Goal: Task Accomplishment & Management: Complete application form

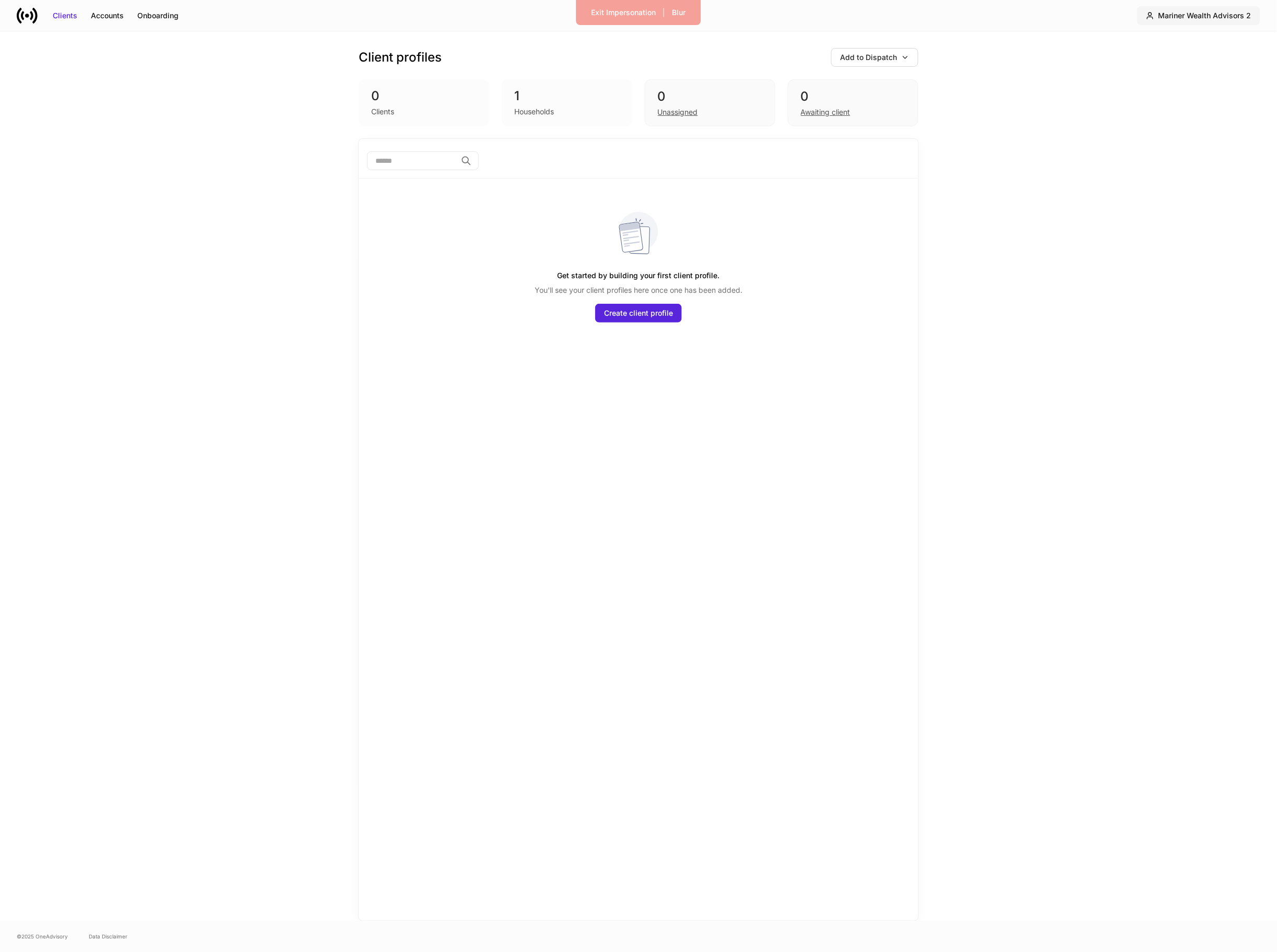
click at [1221, 11] on div "Mariner Wealth Advisors 2" at bounding box center [1205, 16] width 93 height 11
click at [1204, 67] on div "Mariner Wealth Advisors 2" at bounding box center [1189, 64] width 90 height 11
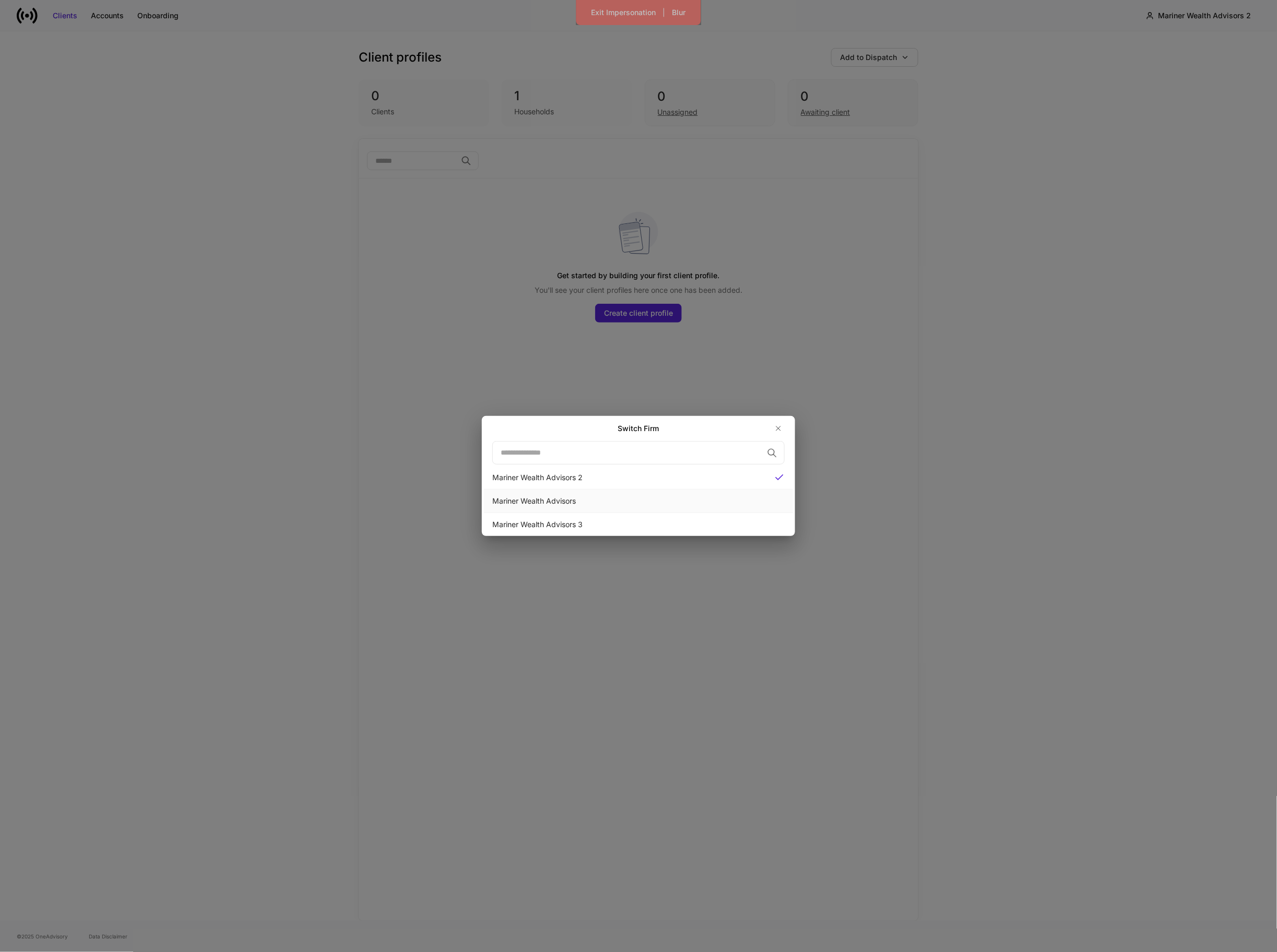
click at [687, 503] on div "Mariner Wealth Advisors" at bounding box center [638, 501] width 293 height 11
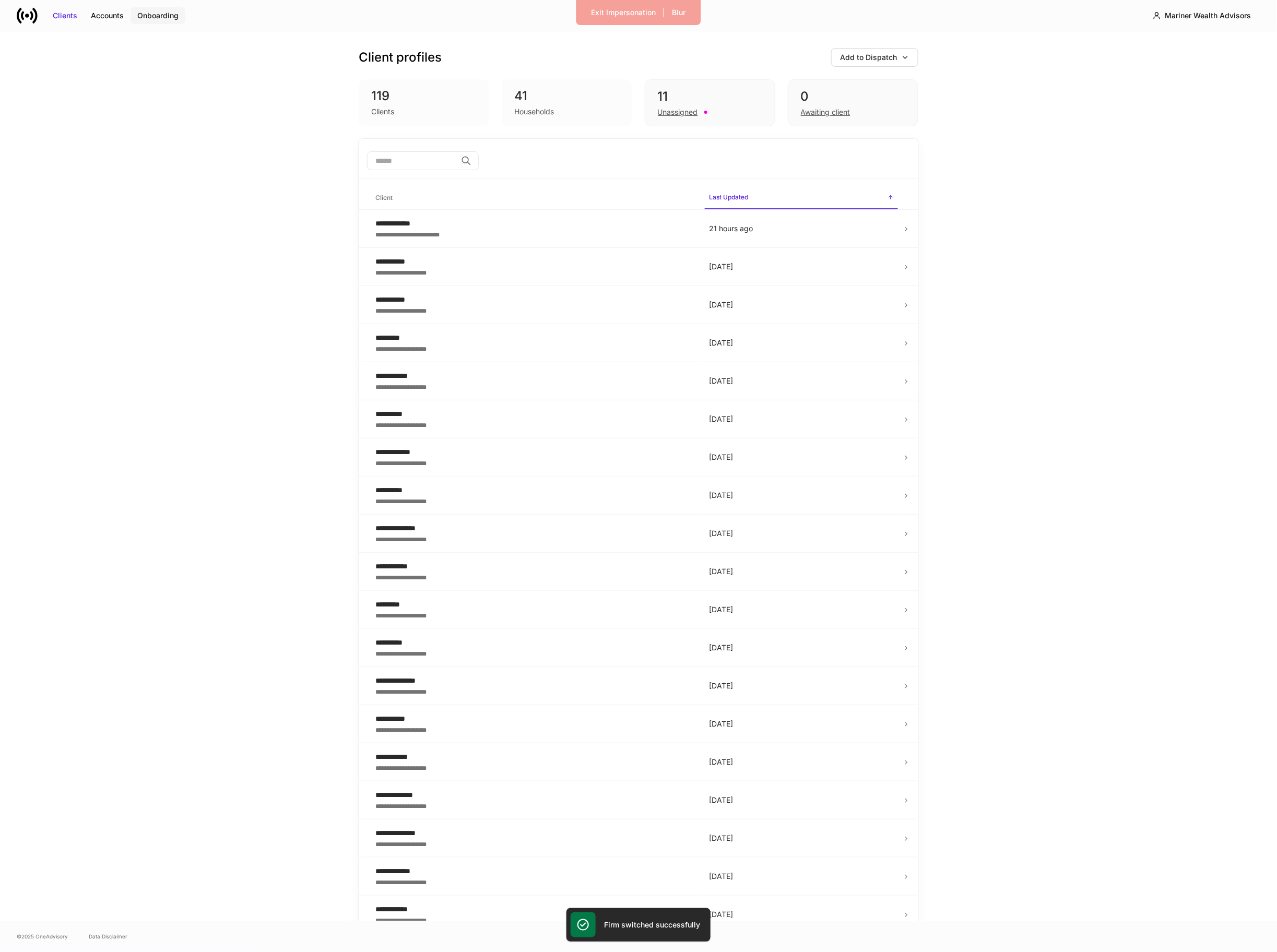
click at [152, 9] on button "Onboarding" at bounding box center [157, 15] width 55 height 17
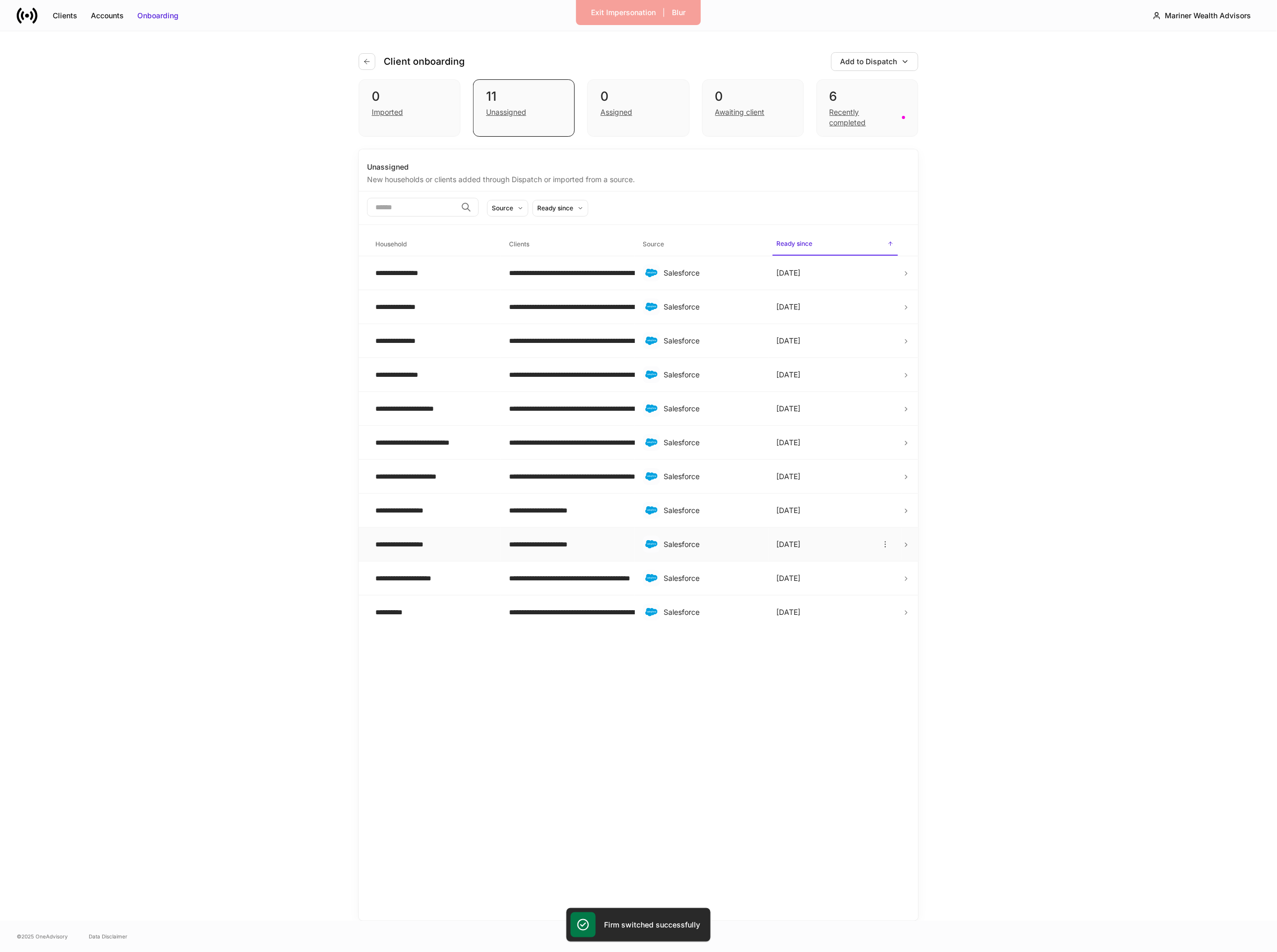
click at [479, 536] on td "**********" at bounding box center [433, 545] width 133 height 34
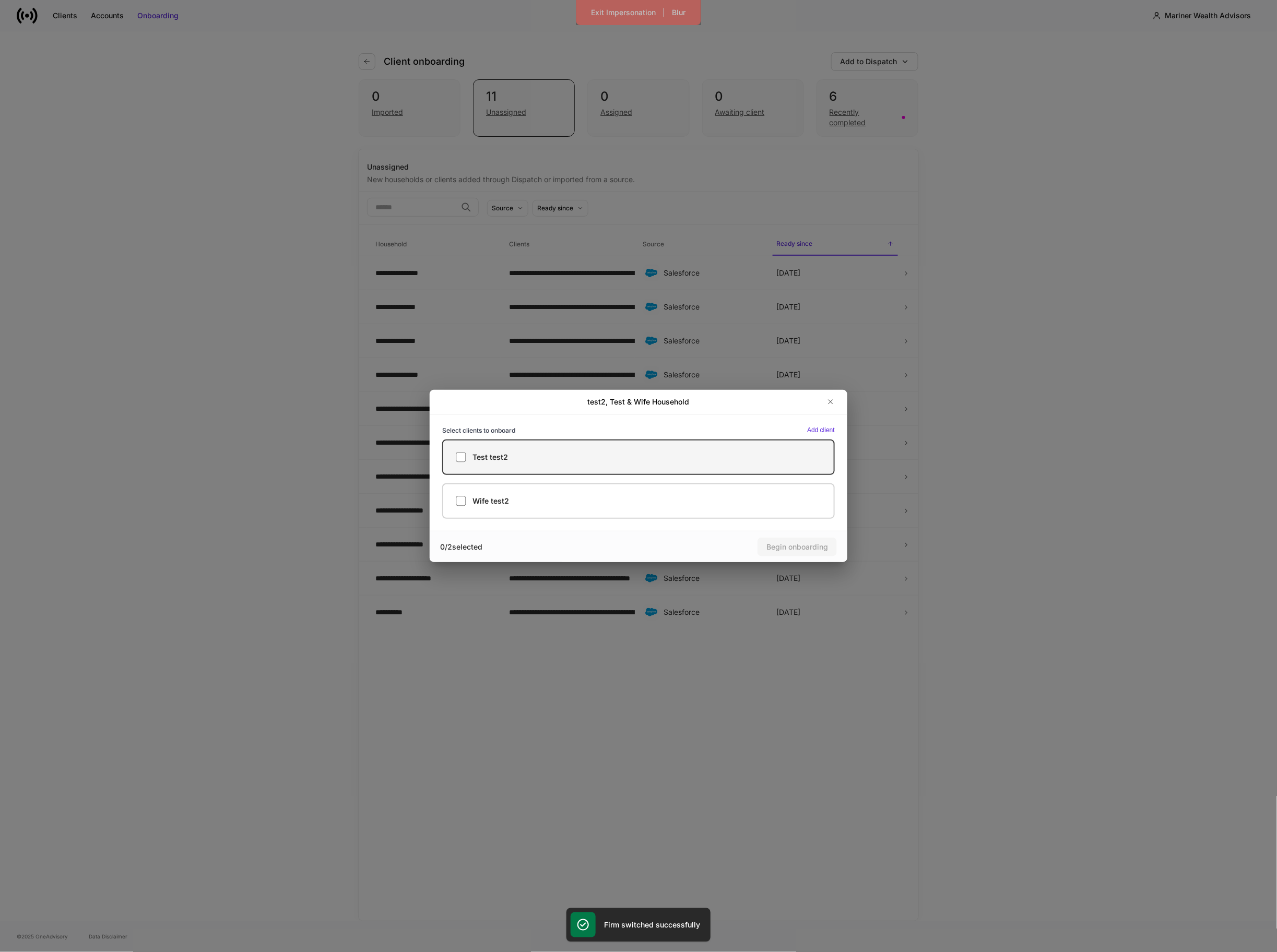
click at [492, 469] on label "Test test2" at bounding box center [638, 457] width 392 height 35
click at [820, 550] on div "Begin onboarding" at bounding box center [797, 547] width 61 height 11
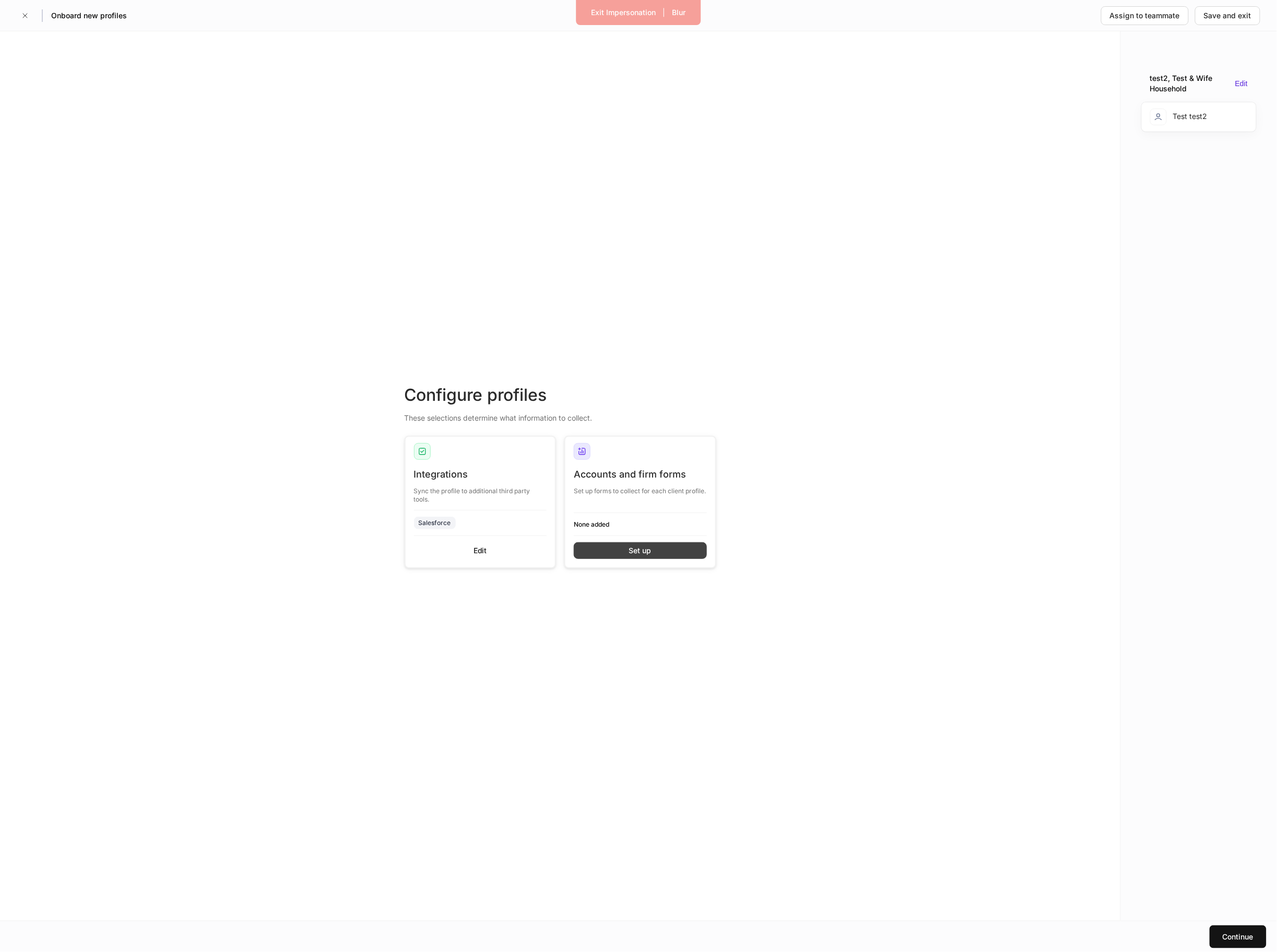
click at [705, 546] on button "Set up" at bounding box center [640, 550] width 133 height 17
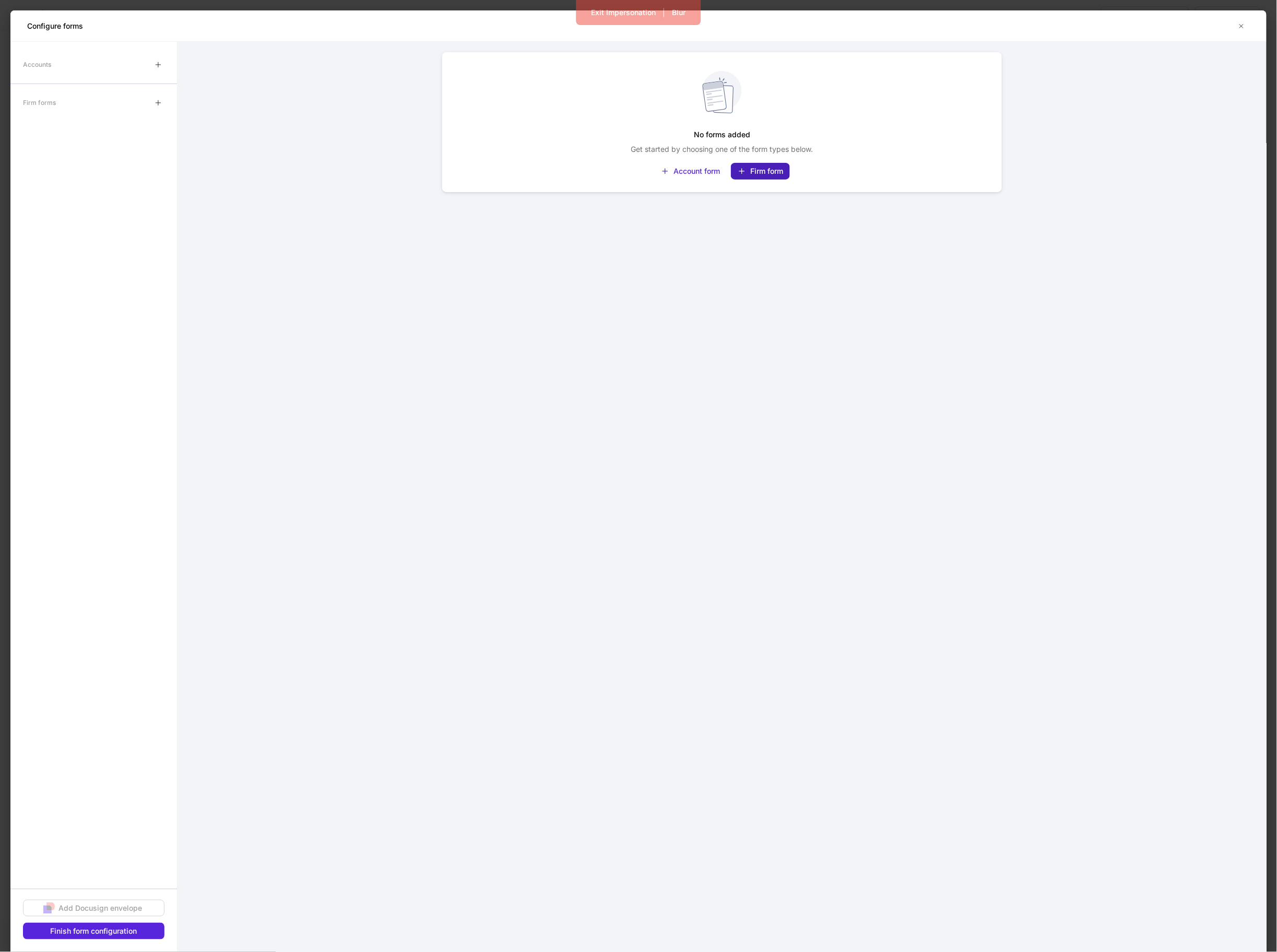
click at [764, 163] on button "Firm form" at bounding box center [760, 171] width 59 height 17
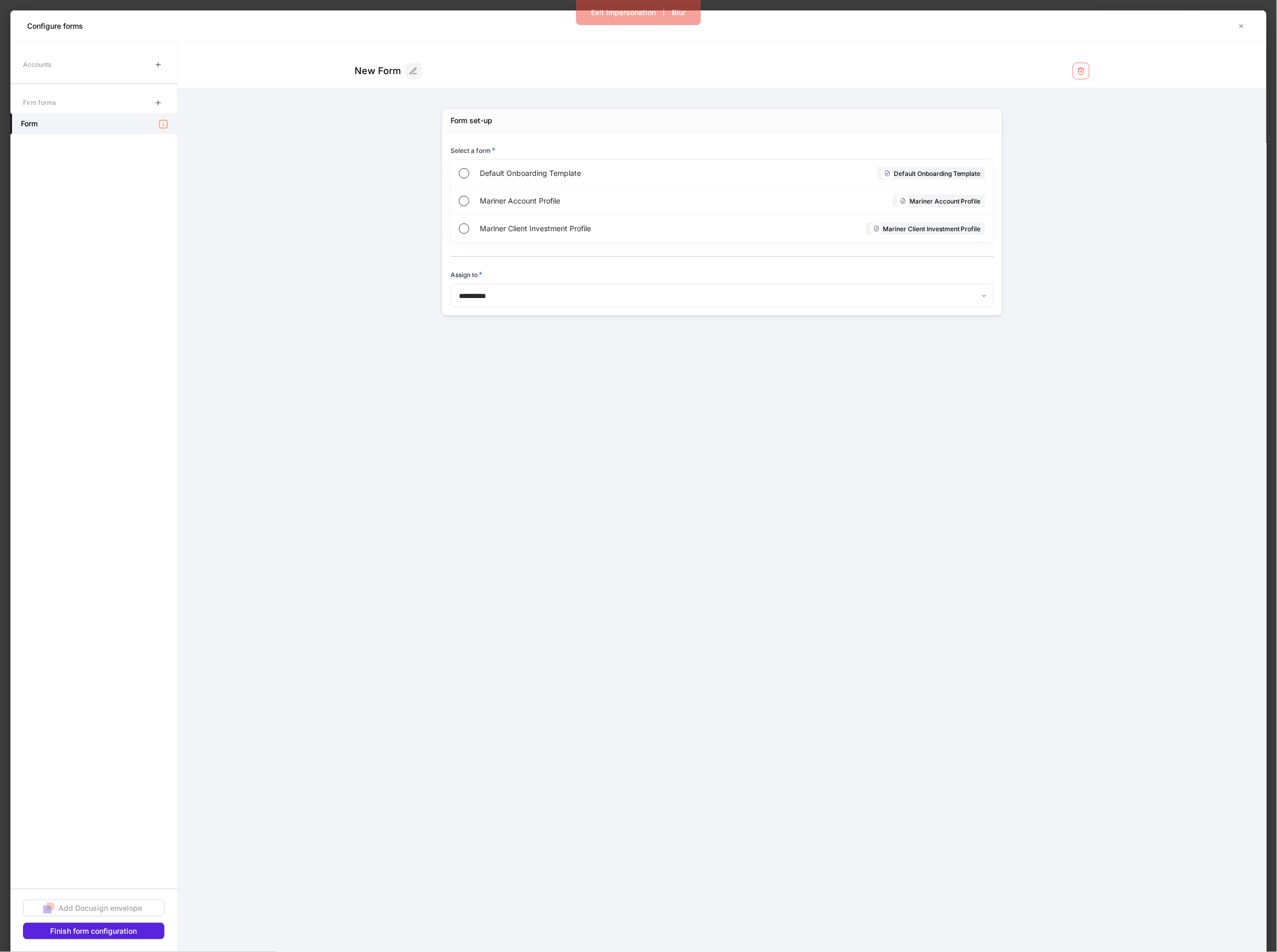
click at [764, 163] on div "Default Onboarding Template Default Onboarding Template" at bounding box center [722, 173] width 543 height 28
click at [153, 939] on div "Accounts Firm forms Default Onboarding Template Add Docusign envelope Finish fo…" at bounding box center [94, 496] width 167 height 910
click at [153, 937] on button "Finish form configuration" at bounding box center [93, 931] width 141 height 17
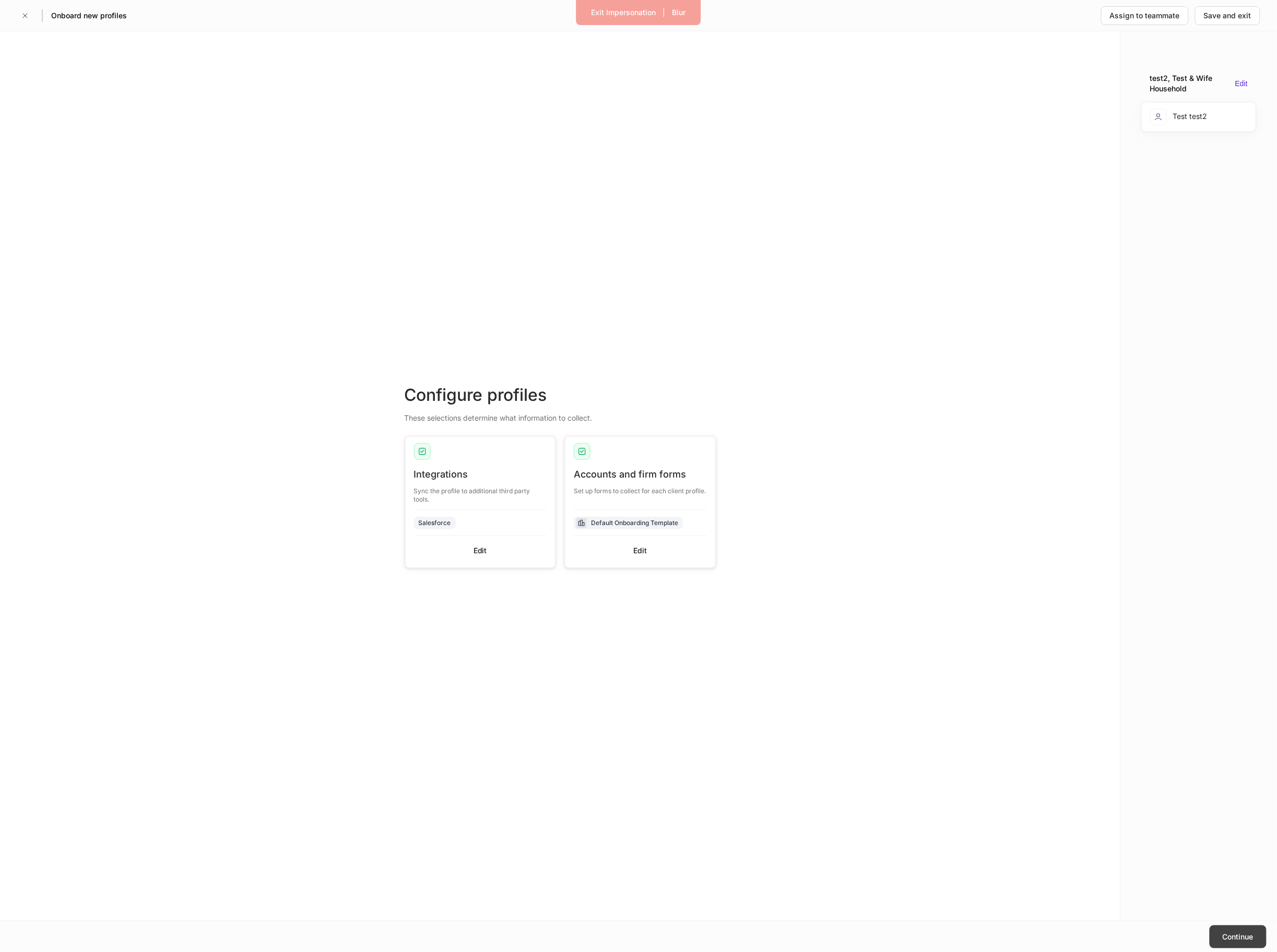
click at [1265, 935] on button "Continue" at bounding box center [1238, 937] width 57 height 23
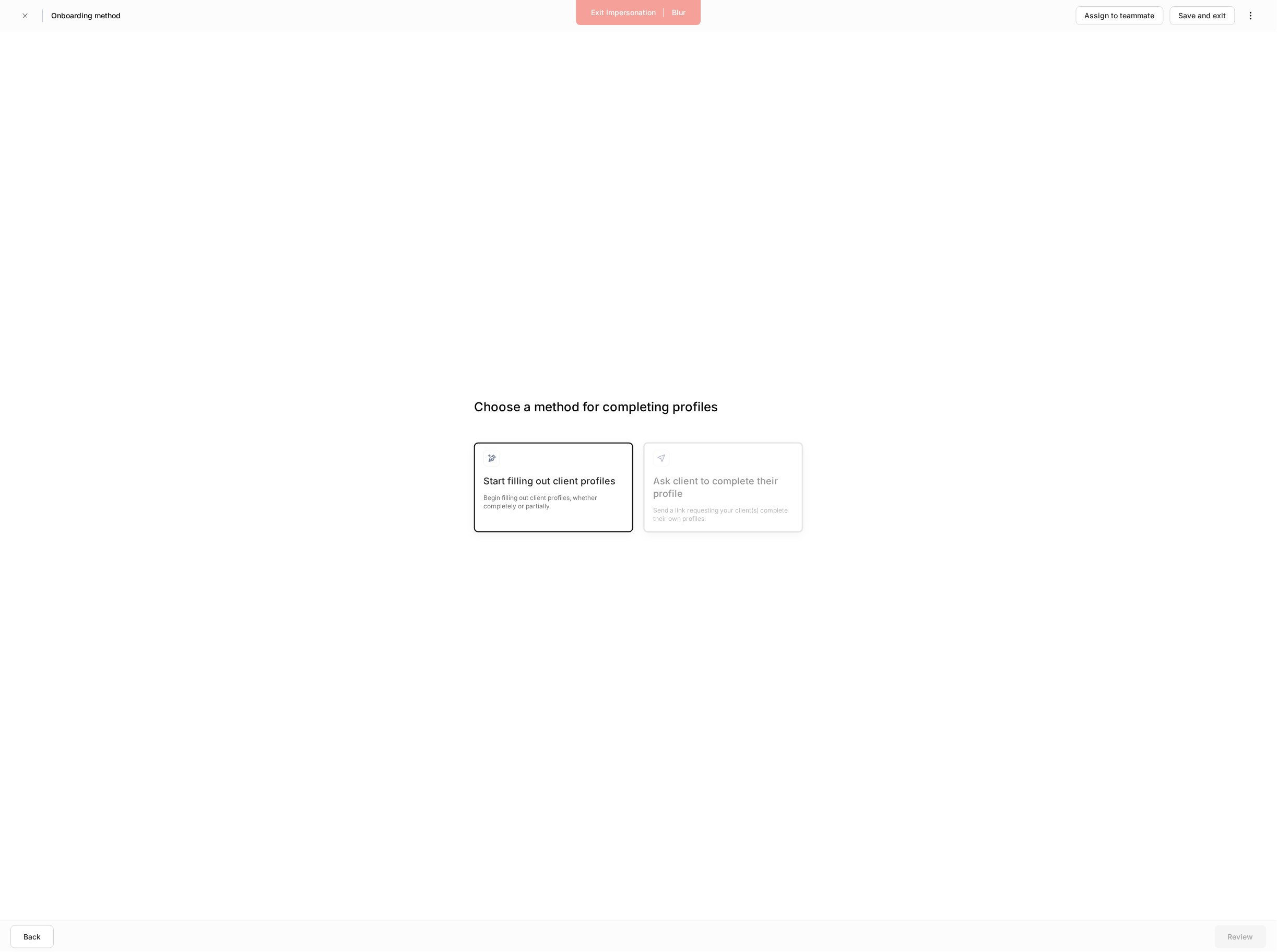
click at [555, 458] on div at bounding box center [554, 462] width 140 height 25
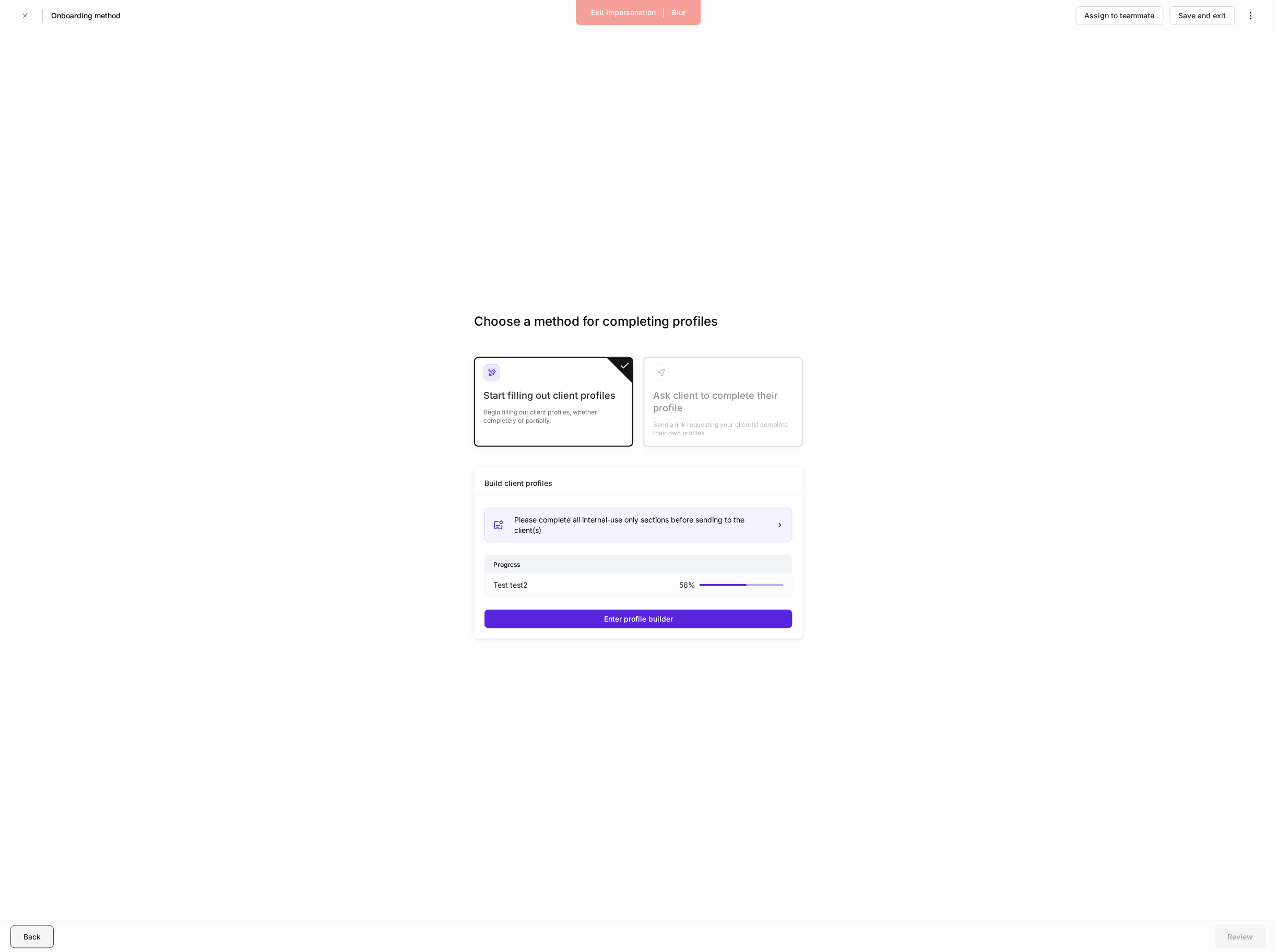
click at [26, 934] on div "Back" at bounding box center [32, 937] width 17 height 11
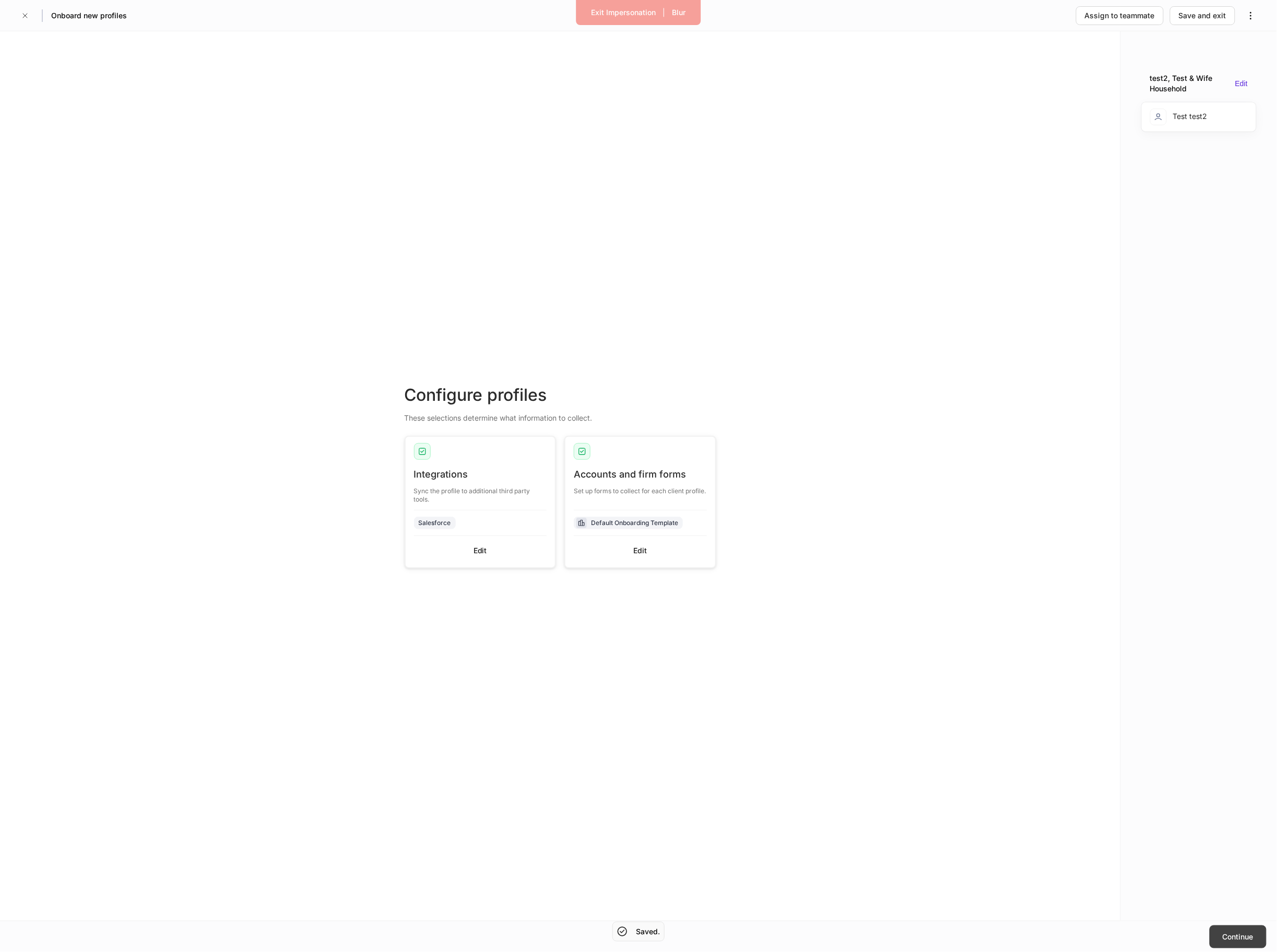
click at [1236, 935] on div "Continue" at bounding box center [1238, 937] width 31 height 11
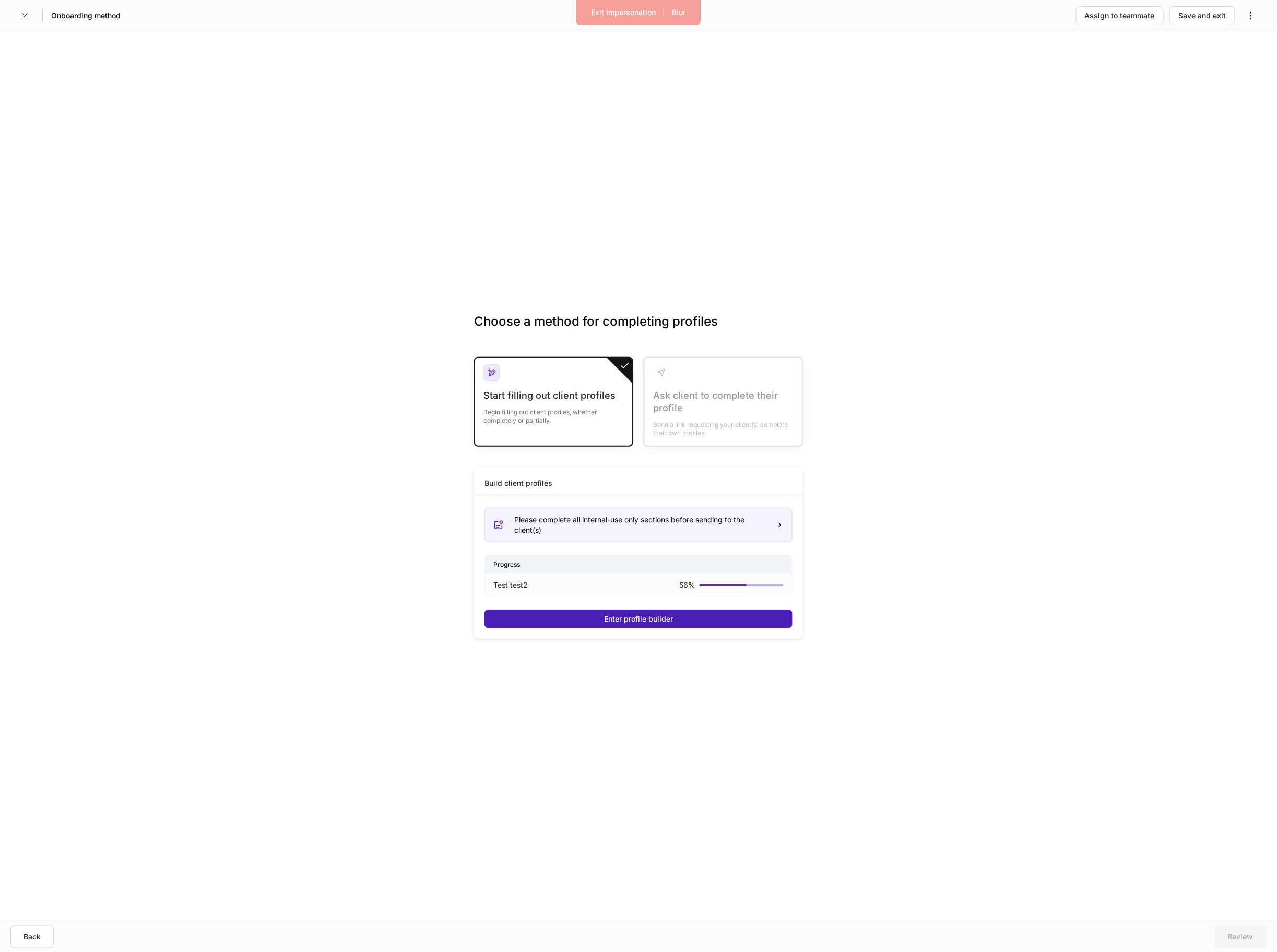
click at [761, 619] on button "Enter profile builder" at bounding box center [638, 618] width 308 height 19
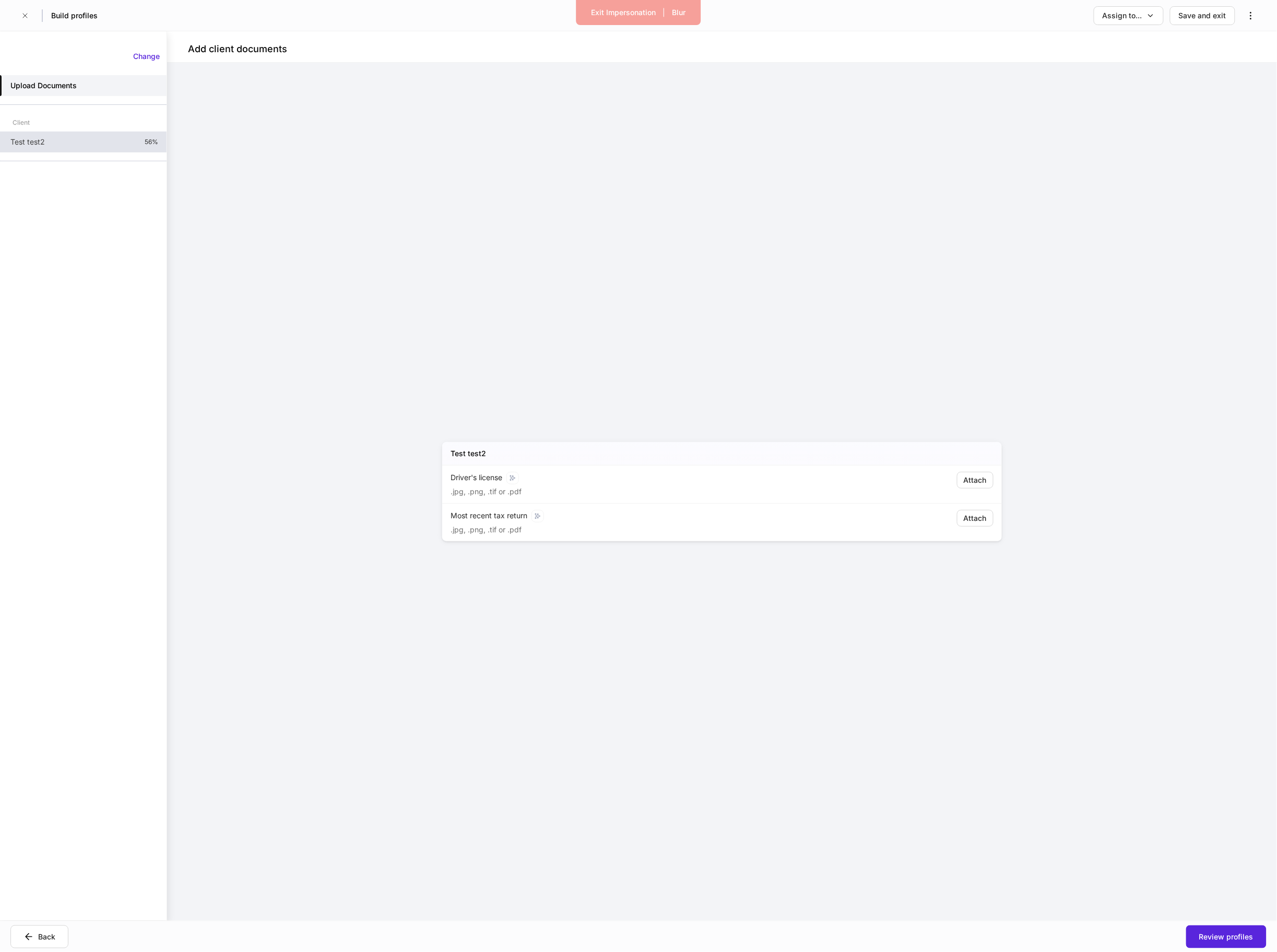
click at [131, 141] on div "Test test2 56%" at bounding box center [83, 141] width 167 height 21
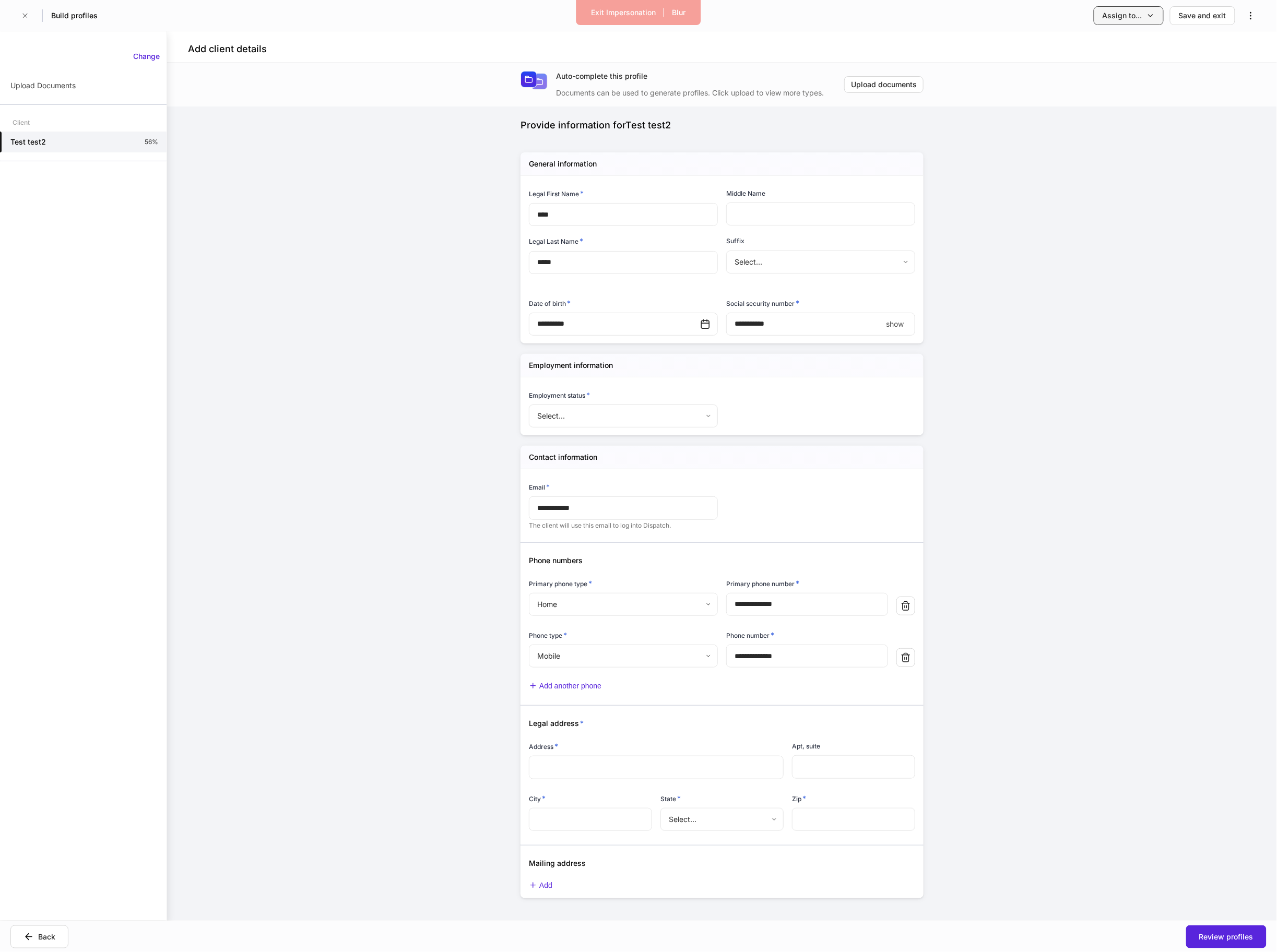
click at [1154, 11] on div "Assign to..." at bounding box center [1129, 16] width 52 height 11
click at [1128, 45] on li "Client(s) to complete" at bounding box center [1100, 44] width 128 height 19
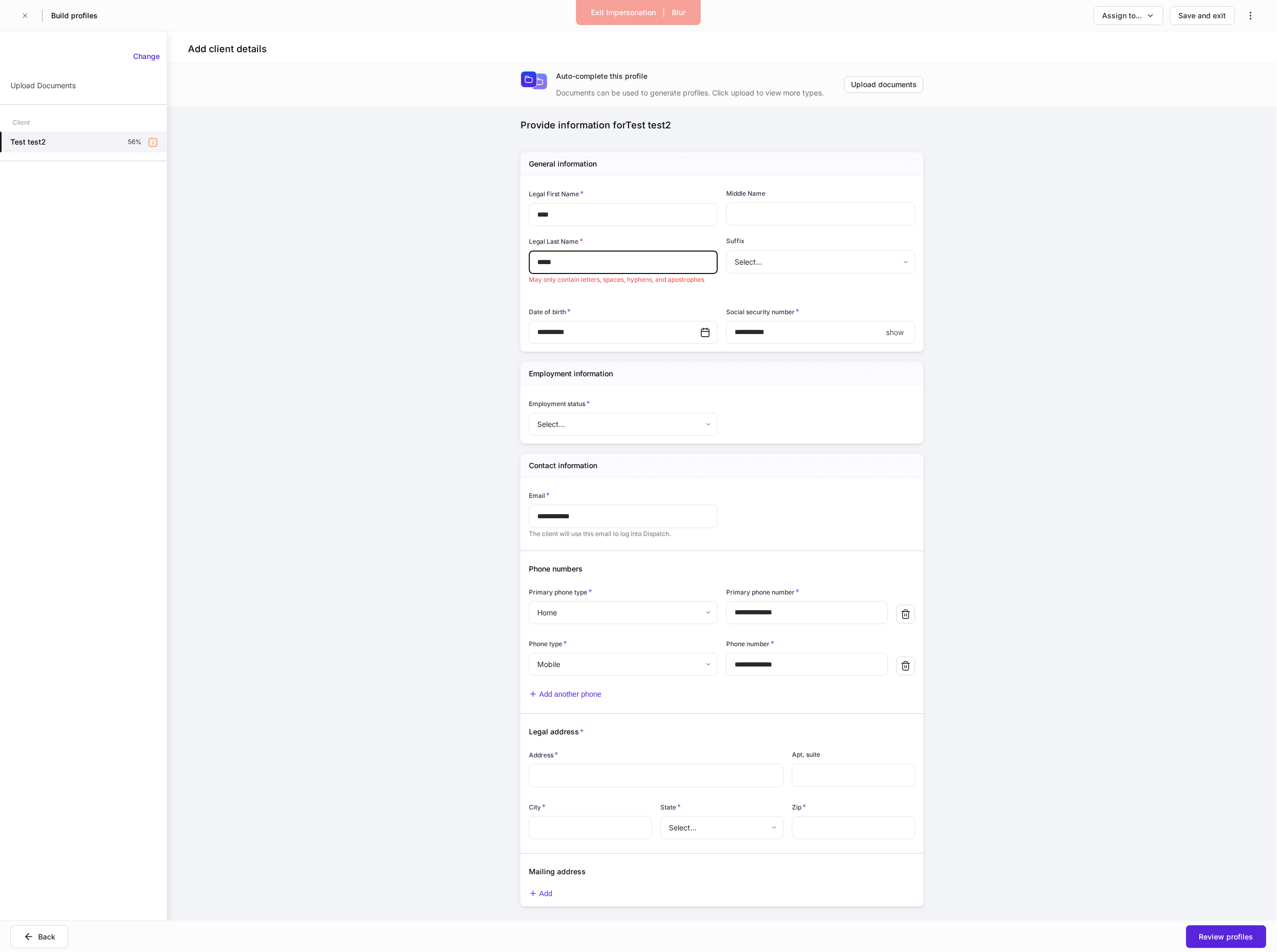
click at [660, 260] on input "*****" at bounding box center [624, 262] width 189 height 23
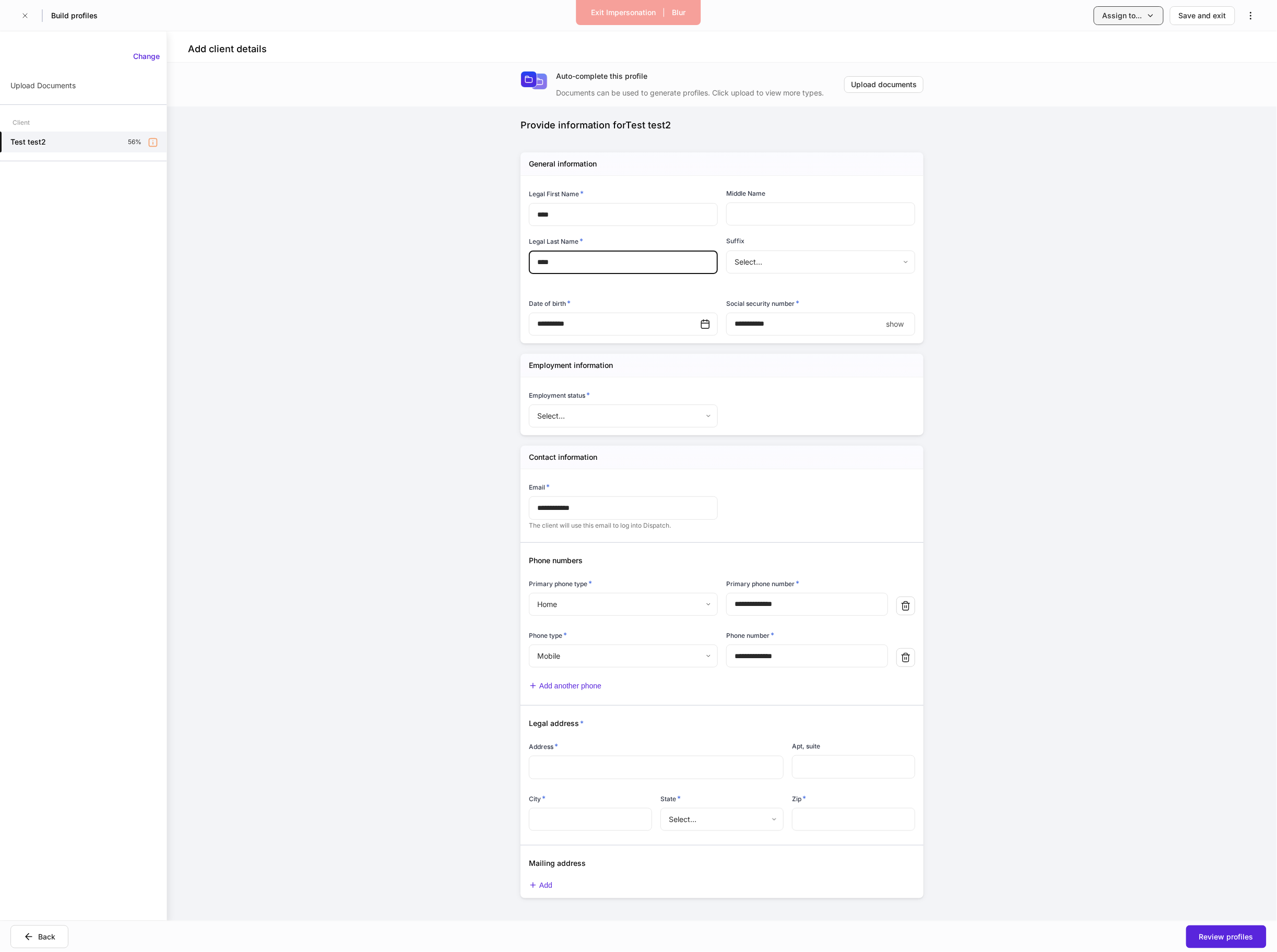
type input "****"
click at [1116, 14] on div "Assign to..." at bounding box center [1122, 16] width 40 height 11
click at [1113, 36] on li "Client(s) to complete" at bounding box center [1100, 44] width 128 height 19
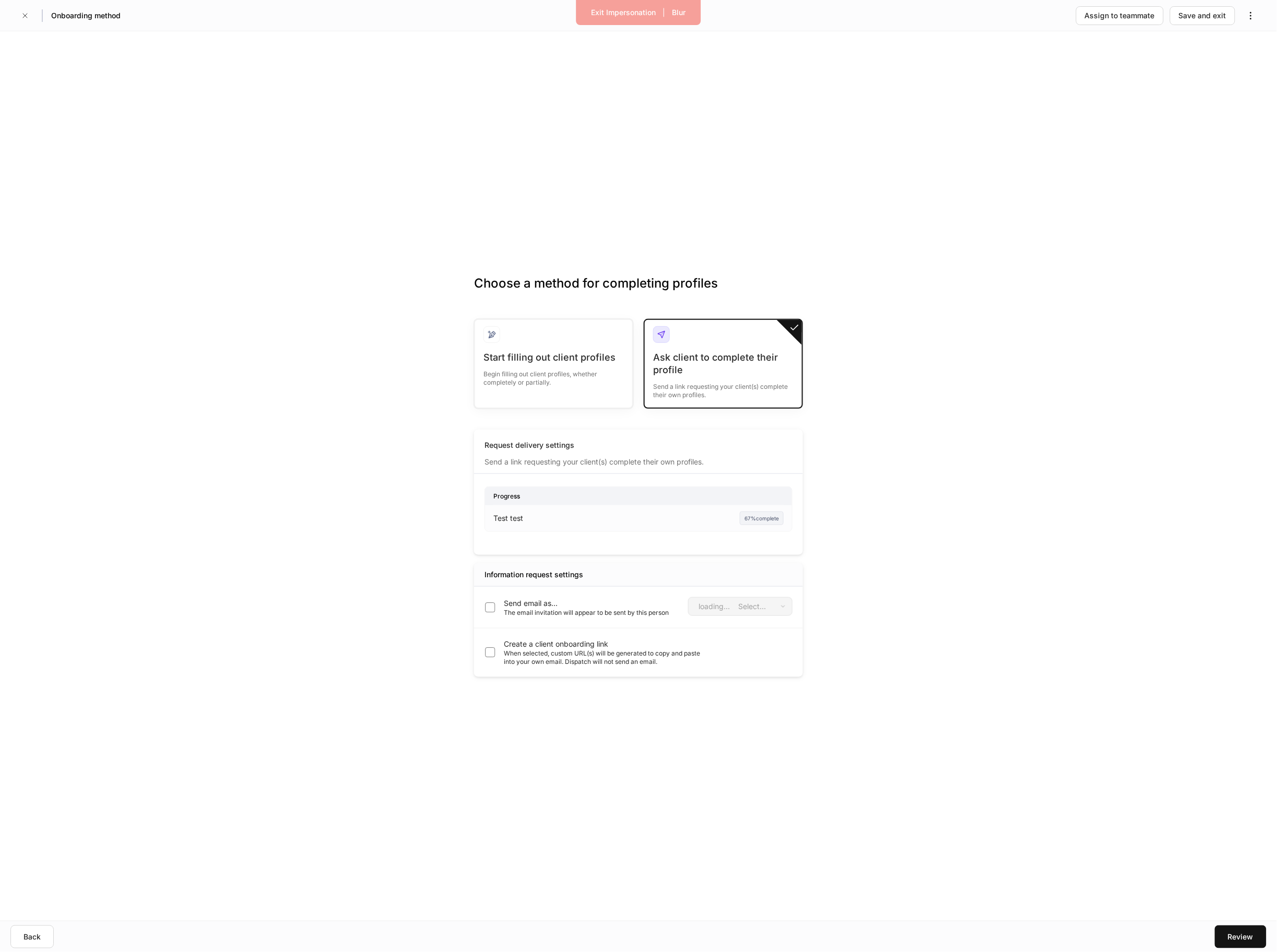
click at [636, 600] on p "Send email as..." at bounding box center [586, 604] width 165 height 11
click at [748, 609] on body "Exit Impersonation | Blur Onboarding method Assign to teammate Save and exit Ch…" at bounding box center [638, 476] width 1277 height 952
click at [151, 61] on div at bounding box center [638, 476] width 1277 height 952
click at [30, 17] on button "button" at bounding box center [25, 15] width 17 height 17
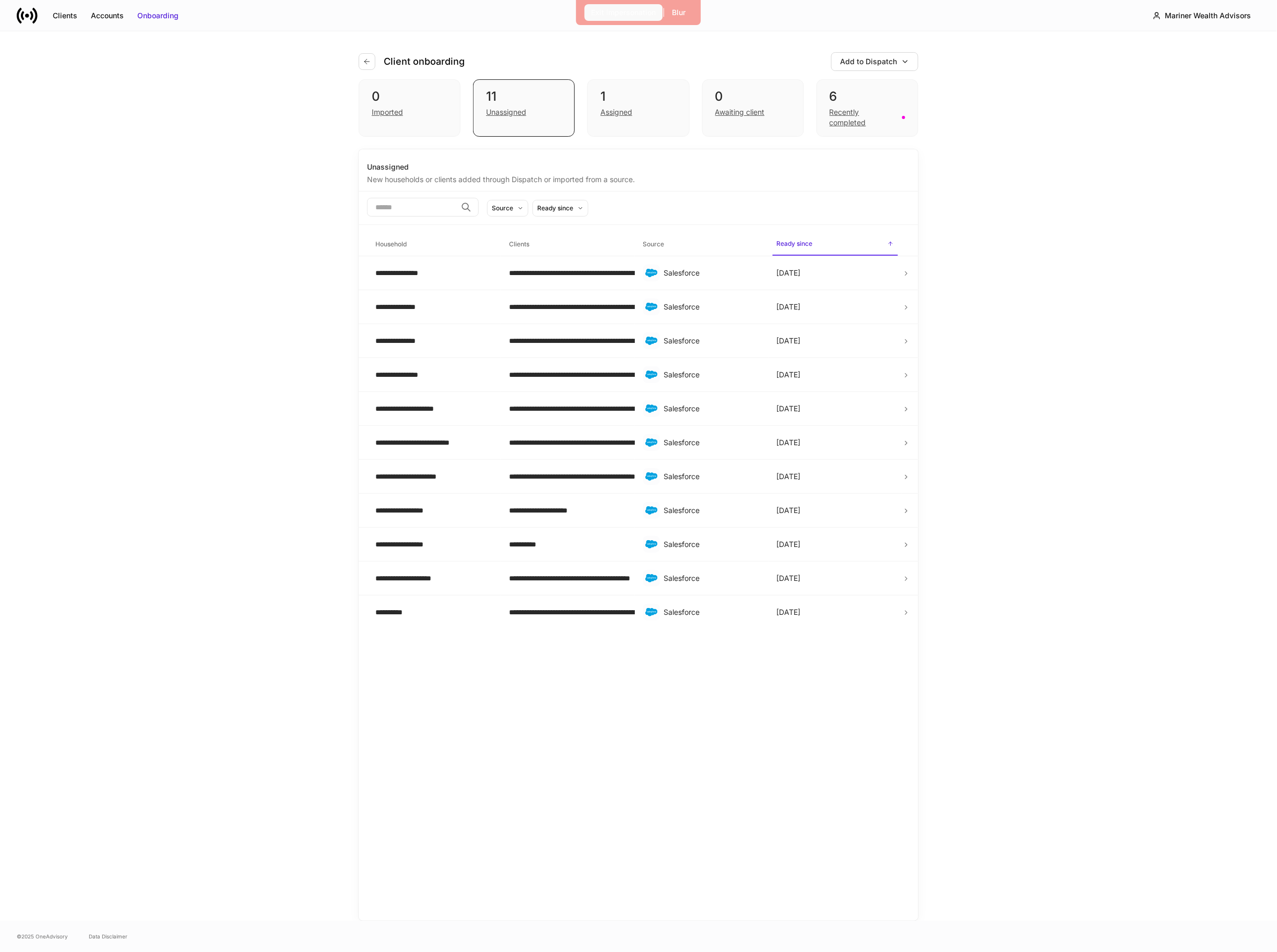
click at [610, 11] on div "Exit Impersonation" at bounding box center [624, 13] width 65 height 11
